Goal: Task Accomplishment & Management: Manage account settings

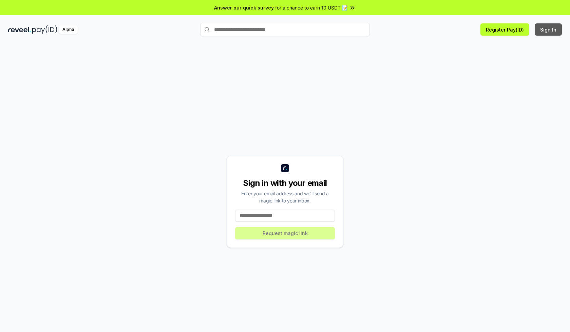
click at [548, 30] on button "Sign In" at bounding box center [548, 29] width 27 height 12
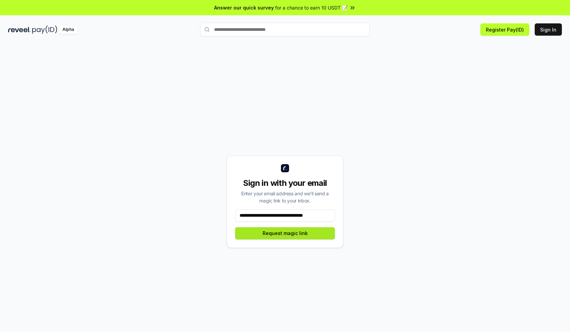
type input "**********"
click at [285, 233] on button "Request magic link" at bounding box center [285, 233] width 100 height 12
